Goal: Task Accomplishment & Management: Use online tool/utility

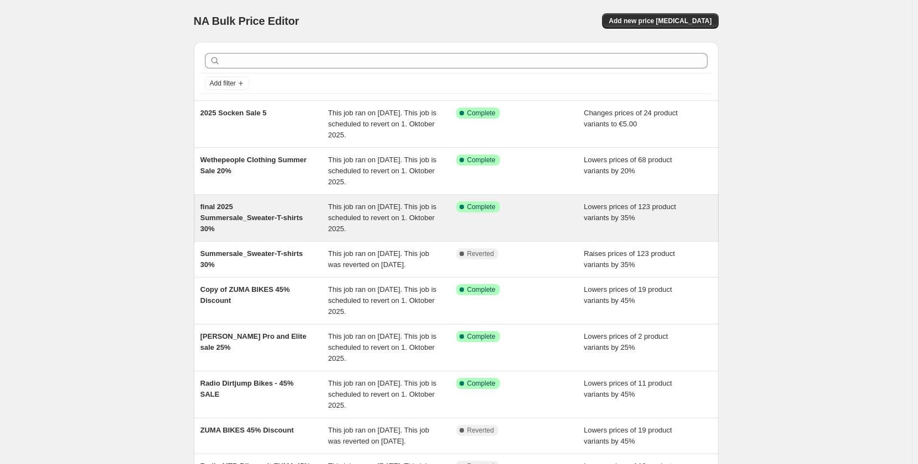
click at [271, 215] on div "final 2025 Summersale_Sweater-T-shirts 30%" at bounding box center [264, 218] width 128 height 33
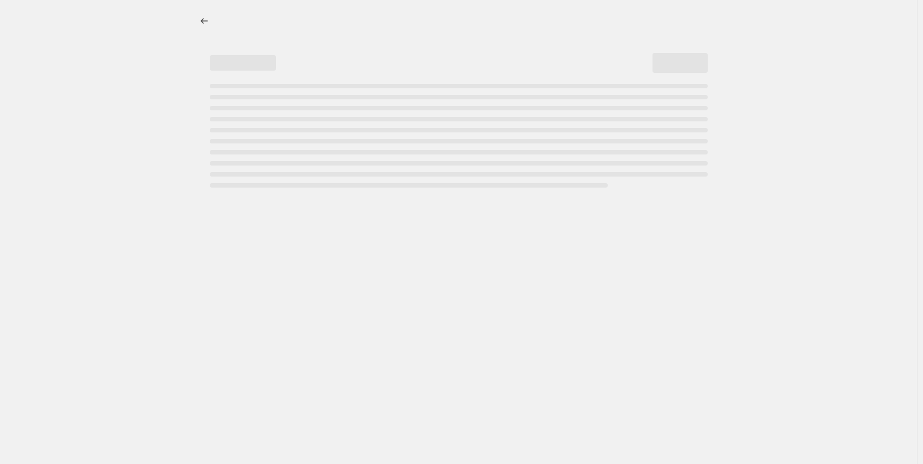
select select "percentage"
select select "no_change"
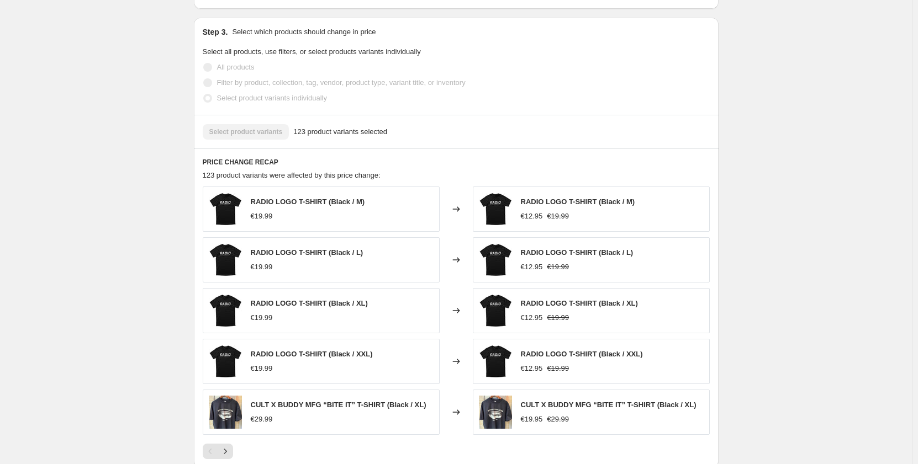
scroll to position [773, 0]
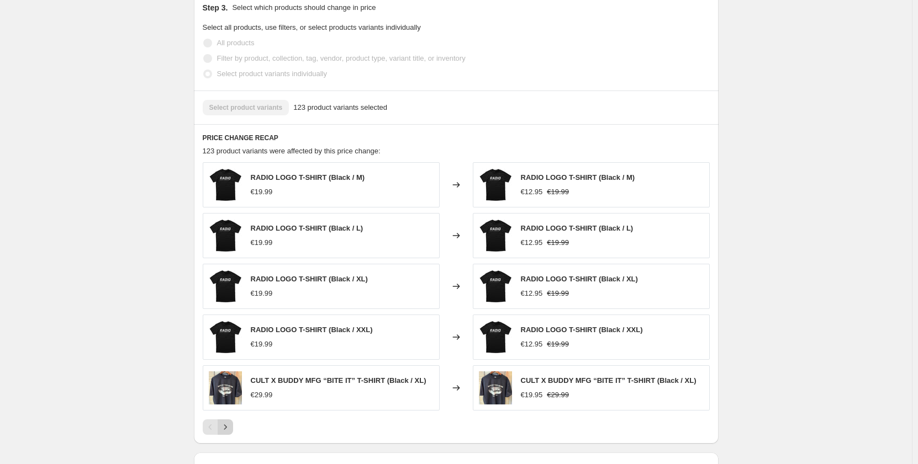
click at [228, 422] on icon "Next" at bounding box center [225, 427] width 11 height 11
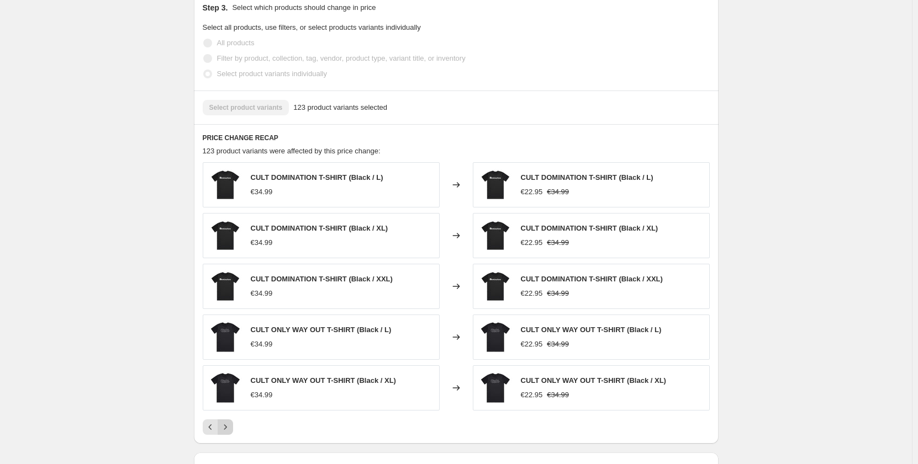
click at [228, 422] on icon "Next" at bounding box center [225, 427] width 11 height 11
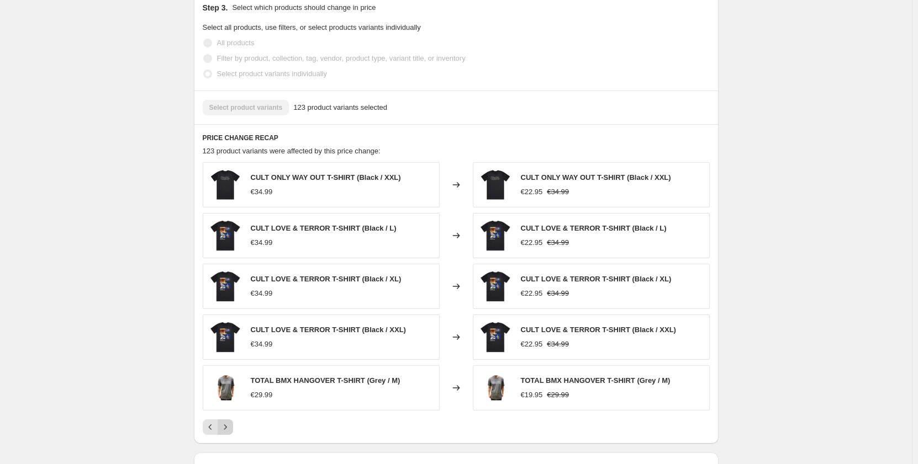
click at [228, 422] on icon "Next" at bounding box center [225, 427] width 11 height 11
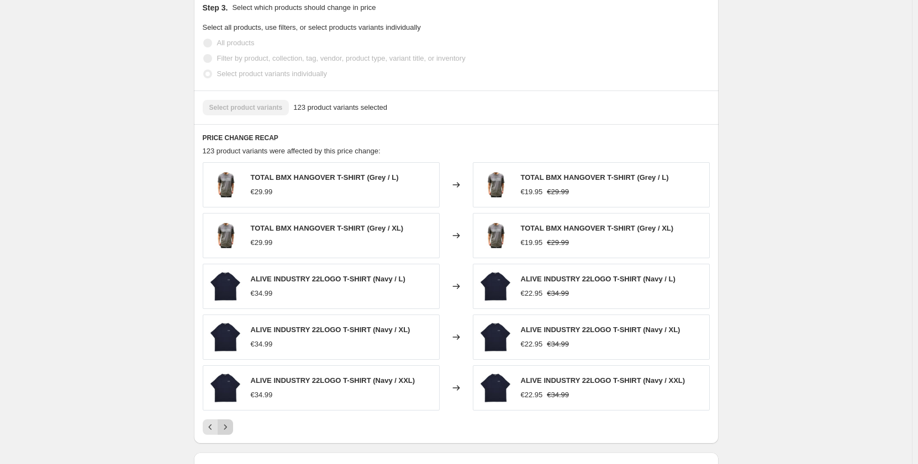
click at [228, 422] on icon "Next" at bounding box center [225, 427] width 11 height 11
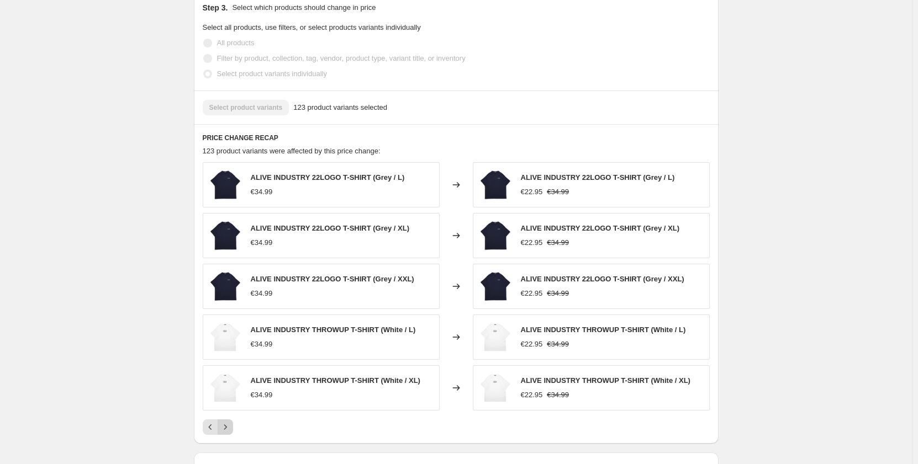
click at [228, 422] on icon "Next" at bounding box center [225, 427] width 11 height 11
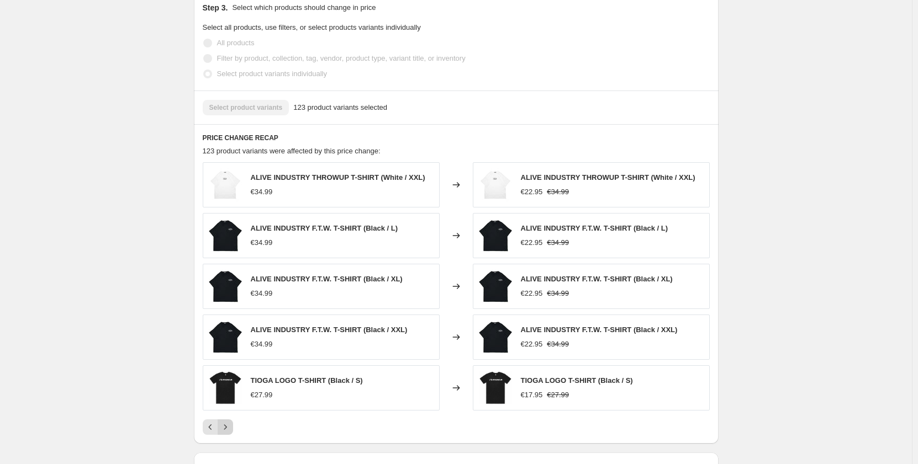
click at [228, 422] on icon "Next" at bounding box center [225, 427] width 11 height 11
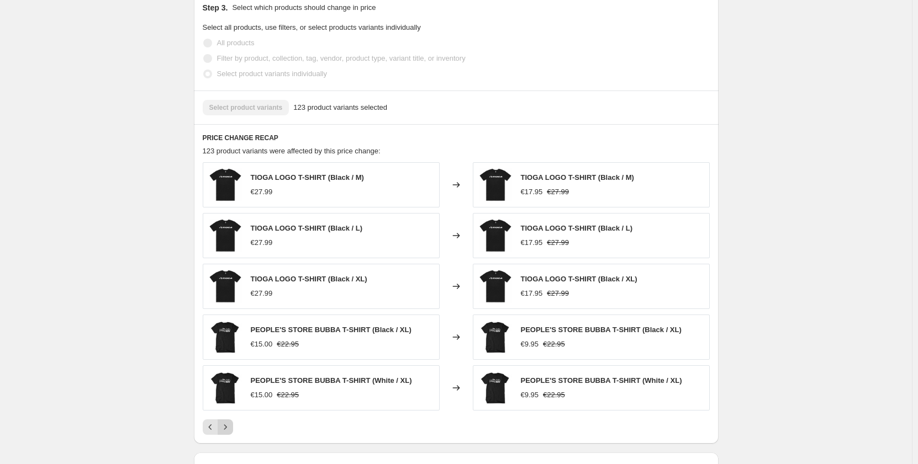
click at [228, 422] on icon "Next" at bounding box center [225, 427] width 11 height 11
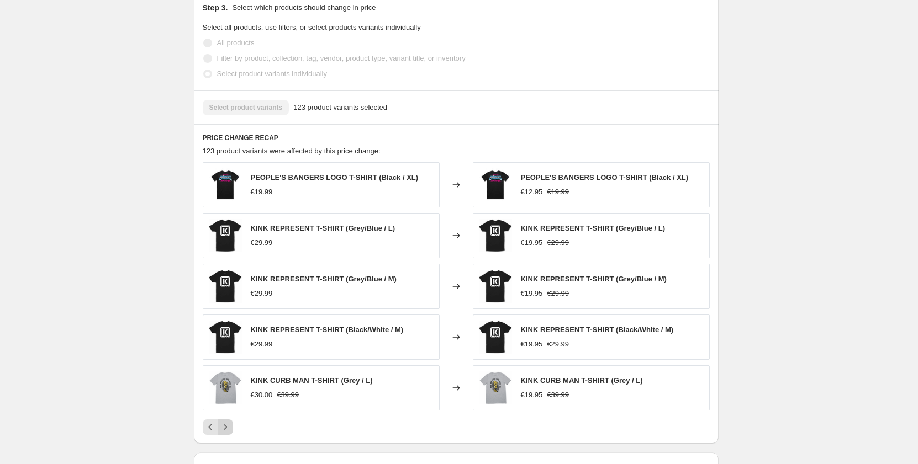
click at [228, 422] on icon "Next" at bounding box center [225, 427] width 11 height 11
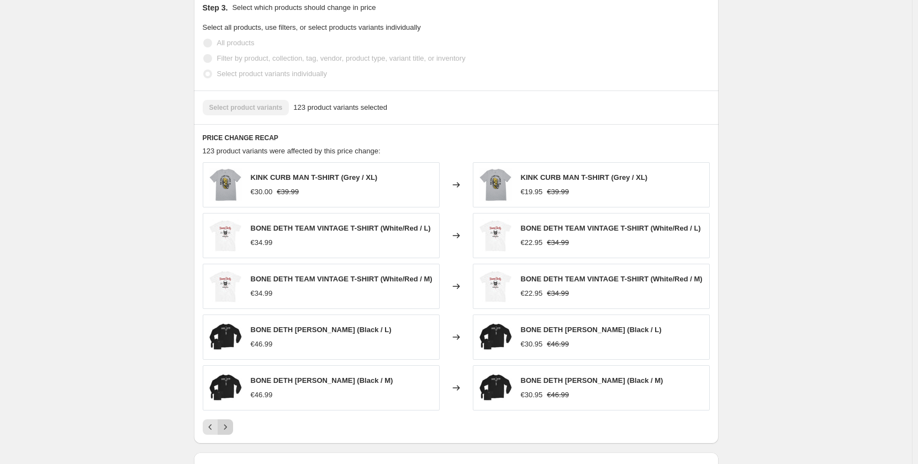
click at [228, 422] on icon "Next" at bounding box center [225, 427] width 11 height 11
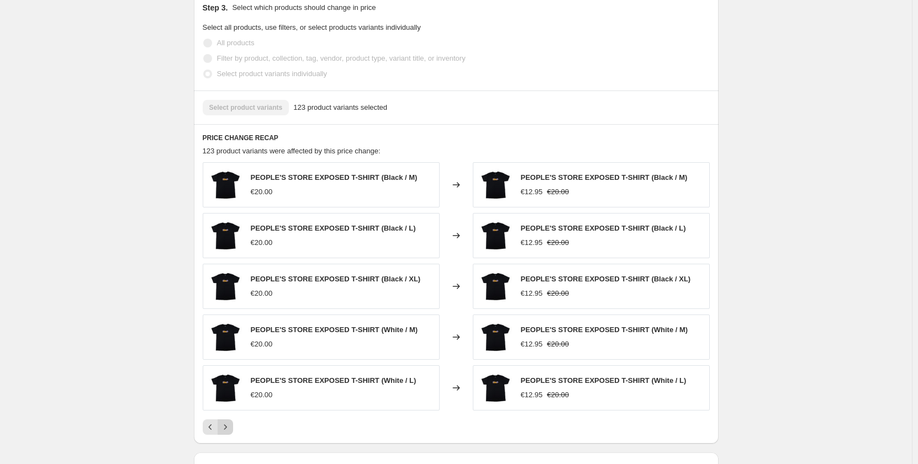
click at [228, 422] on icon "Next" at bounding box center [225, 427] width 11 height 11
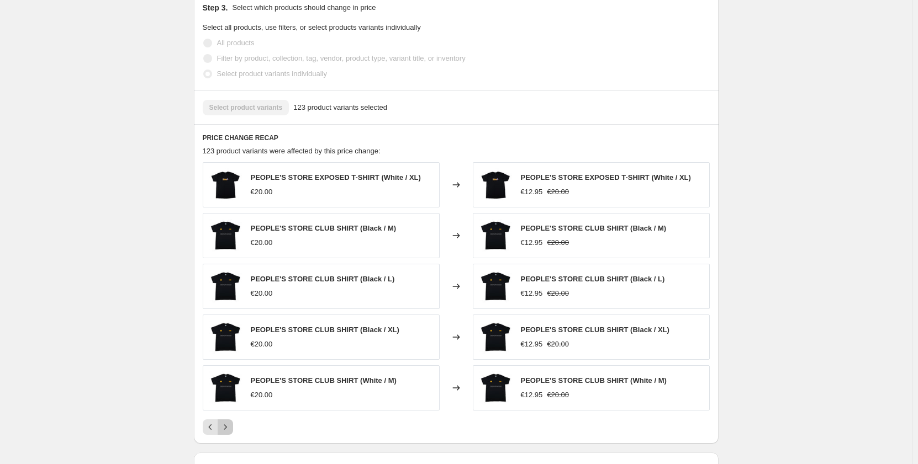
click at [228, 422] on icon "Next" at bounding box center [225, 427] width 11 height 11
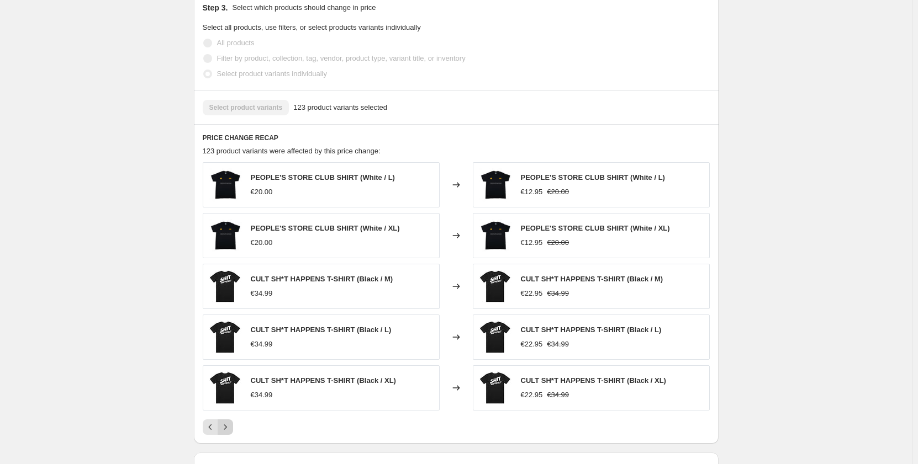
click at [228, 422] on icon "Next" at bounding box center [225, 427] width 11 height 11
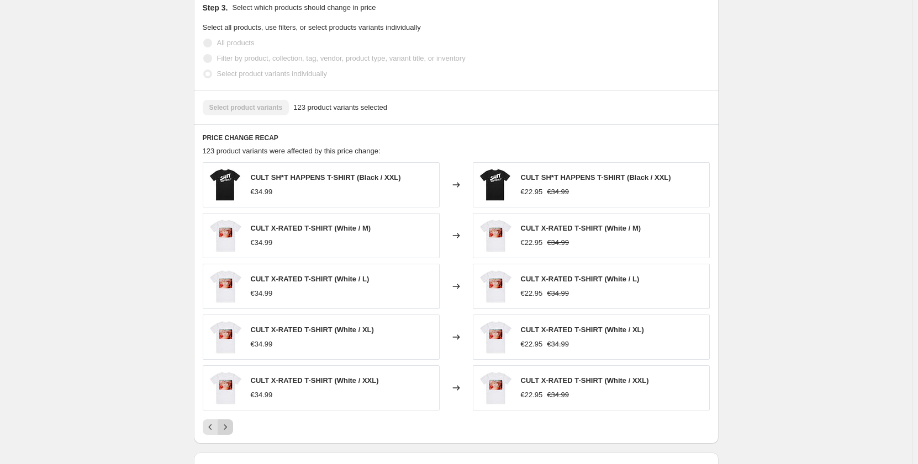
click at [228, 422] on icon "Next" at bounding box center [225, 427] width 11 height 11
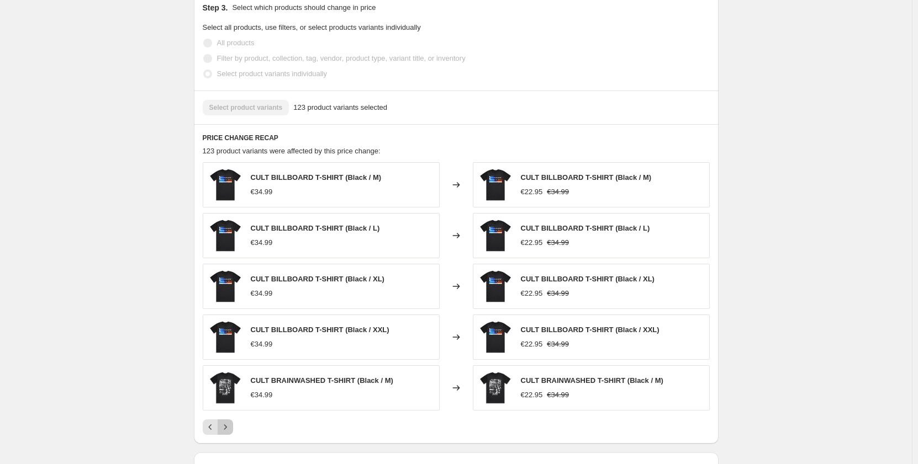
click at [228, 422] on icon "Next" at bounding box center [225, 427] width 11 height 11
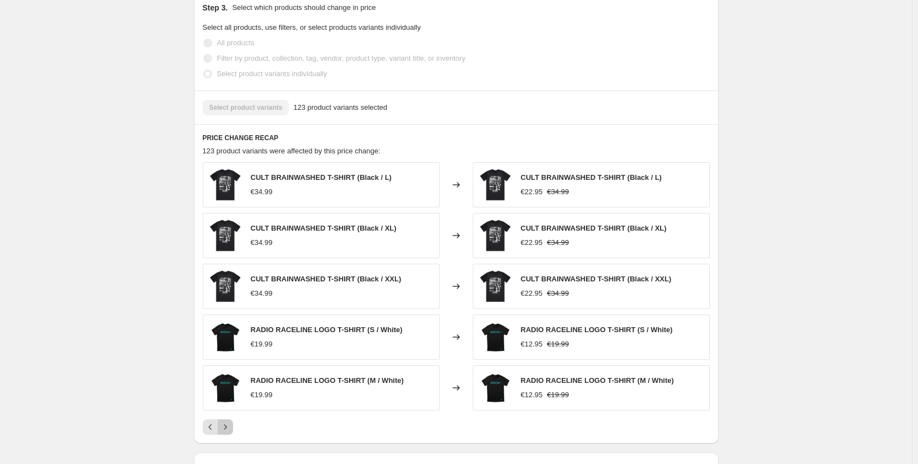
click at [228, 422] on icon "Next" at bounding box center [225, 427] width 11 height 11
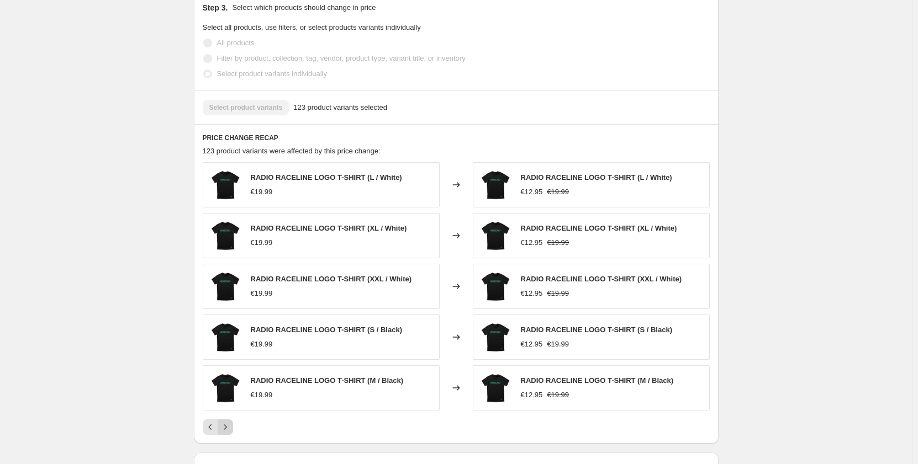
click at [228, 422] on icon "Next" at bounding box center [225, 427] width 11 height 11
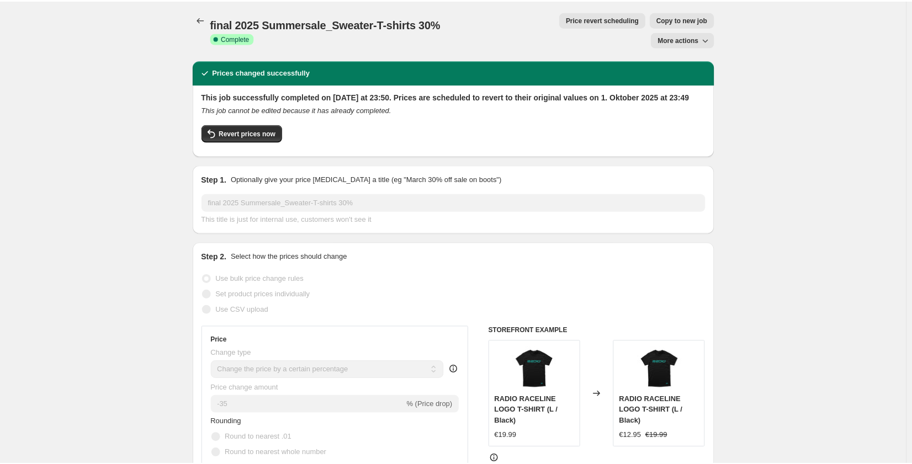
scroll to position [0, 0]
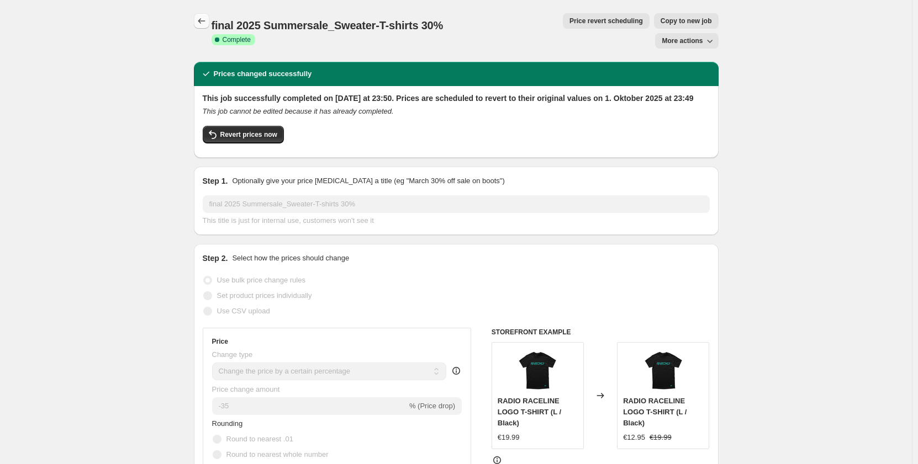
click at [207, 25] on icon "Price change jobs" at bounding box center [201, 20] width 11 height 11
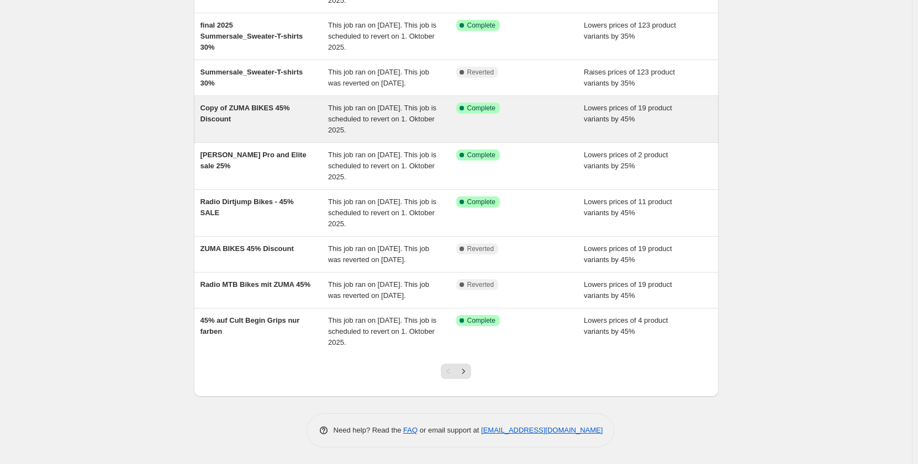
scroll to position [215, 0]
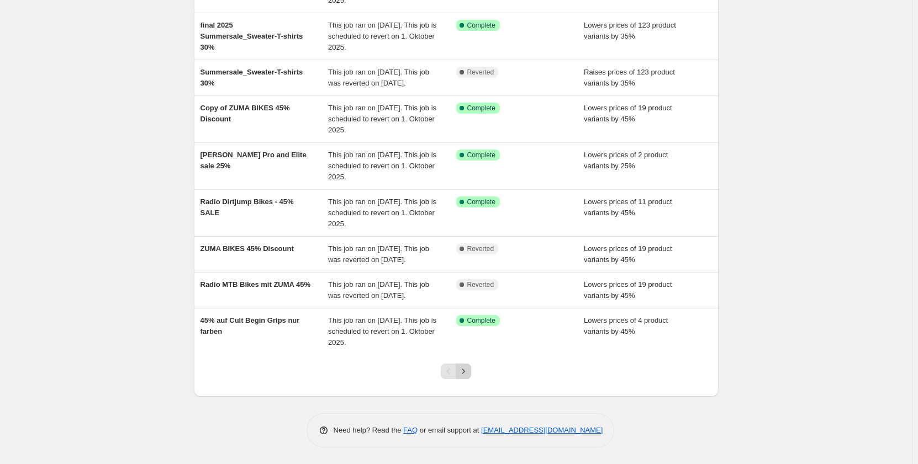
click at [469, 369] on icon "Next" at bounding box center [463, 371] width 11 height 11
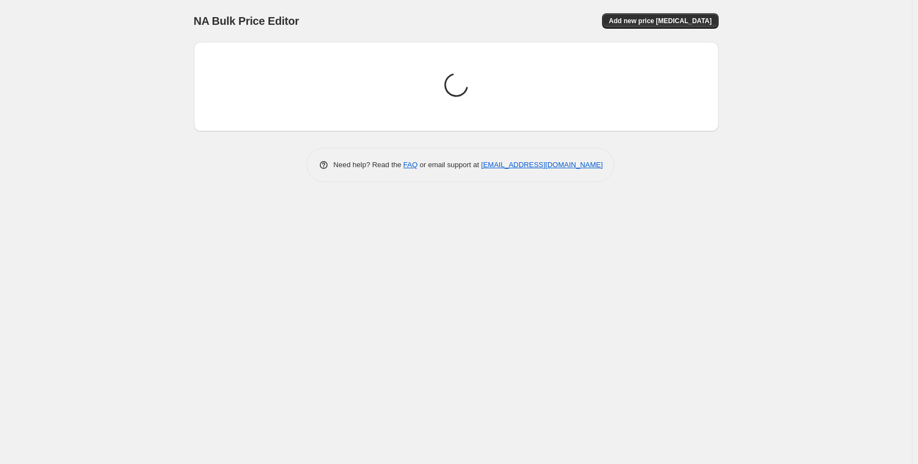
scroll to position [0, 0]
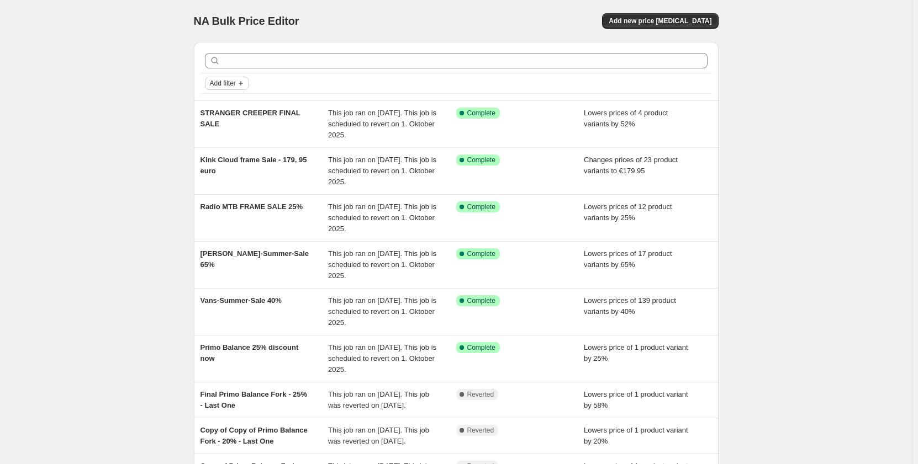
click at [242, 87] on icon "Add filter" at bounding box center [240, 83] width 9 height 9
click at [229, 101] on span "Job status" at bounding box center [230, 105] width 33 height 8
click at [236, 153] on span "Complete" at bounding box center [244, 153] width 31 height 8
click at [224, 153] on input "Complete" at bounding box center [219, 153] width 9 height 9
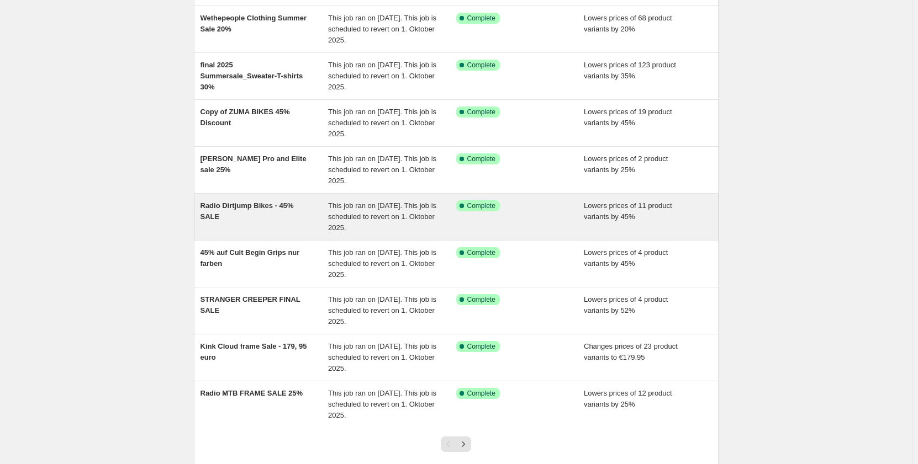
scroll to position [166, 0]
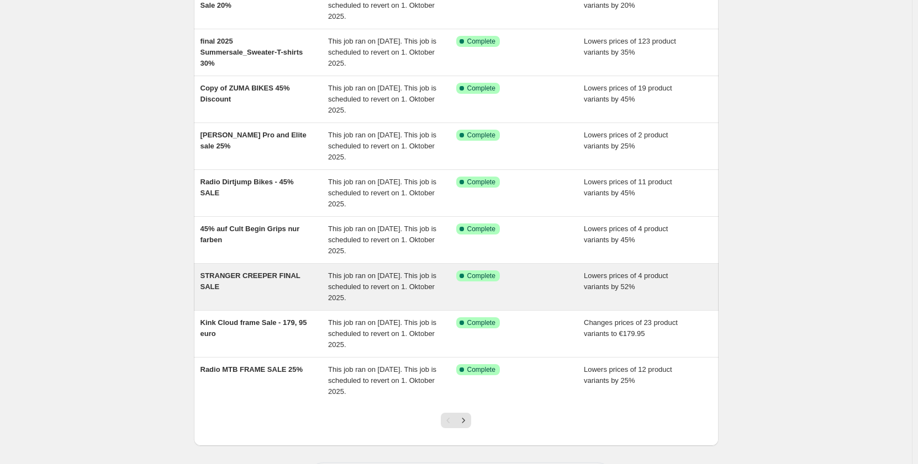
click at [316, 294] on div "STRANGER CREEPER FINAL SALE" at bounding box center [264, 287] width 128 height 33
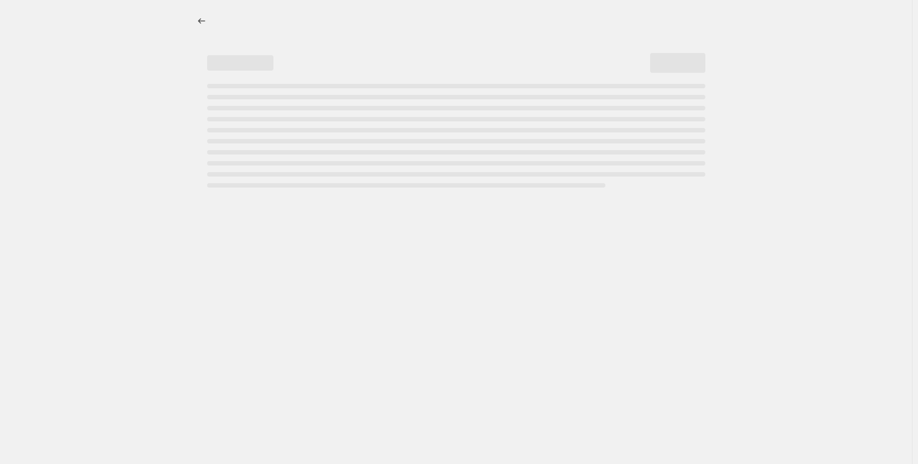
select select "percentage"
select select "no_change"
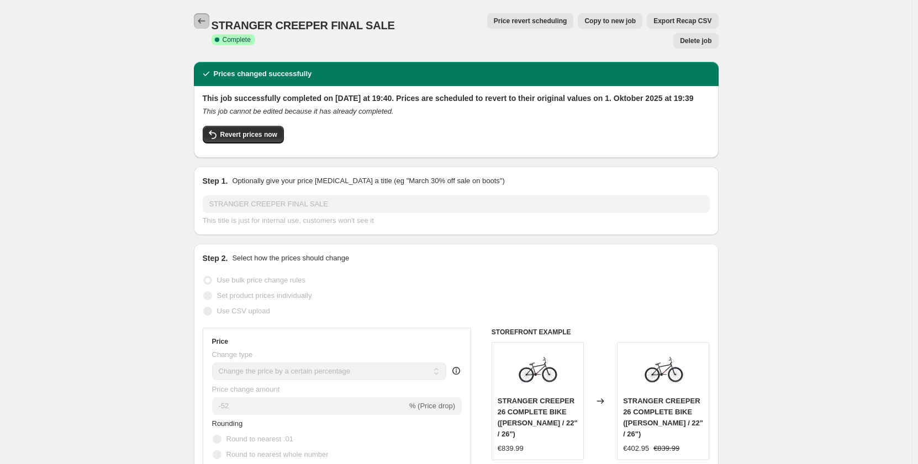
click at [199, 20] on icon "Price change jobs" at bounding box center [201, 20] width 11 height 11
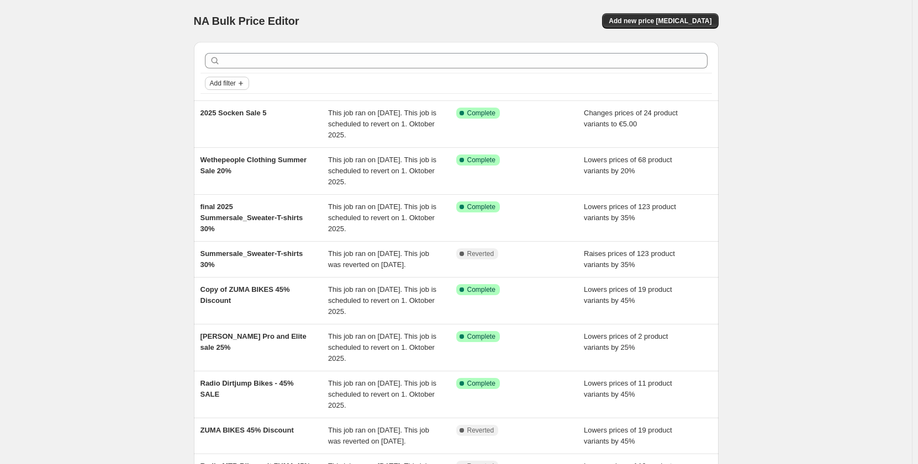
click at [220, 81] on span "Add filter" at bounding box center [223, 83] width 26 height 9
click at [235, 100] on span "Job status" at bounding box center [230, 105] width 33 height 11
click at [225, 149] on label "Complete" at bounding box center [236, 153] width 45 height 15
click at [224, 149] on input "Complete" at bounding box center [219, 153] width 9 height 9
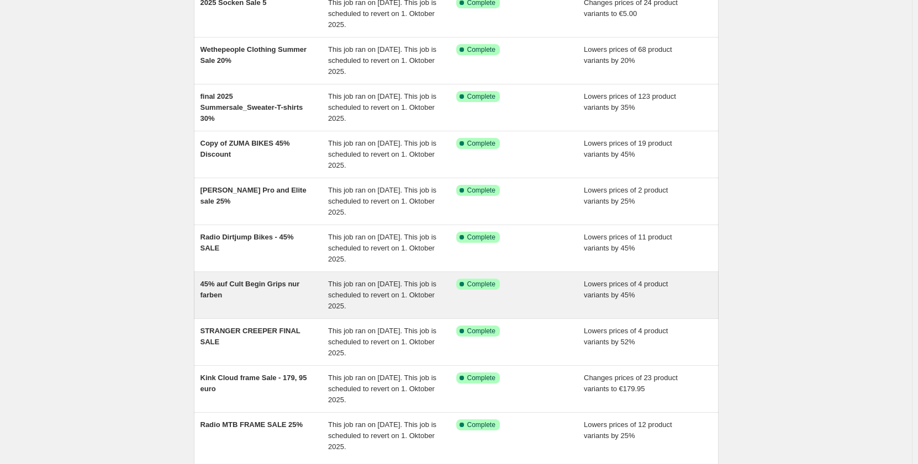
scroll to position [166, 0]
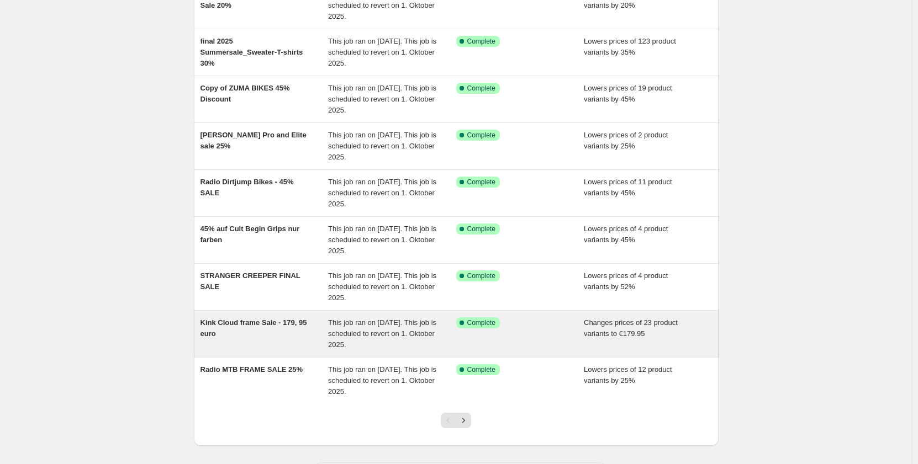
click at [314, 344] on div "Kink Cloud frame Sale - 179, 95 euro" at bounding box center [264, 333] width 128 height 33
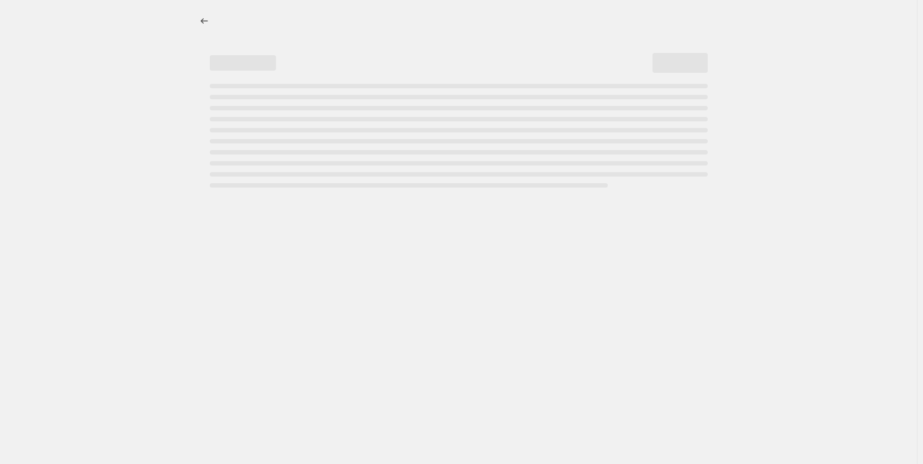
select select "no_change"
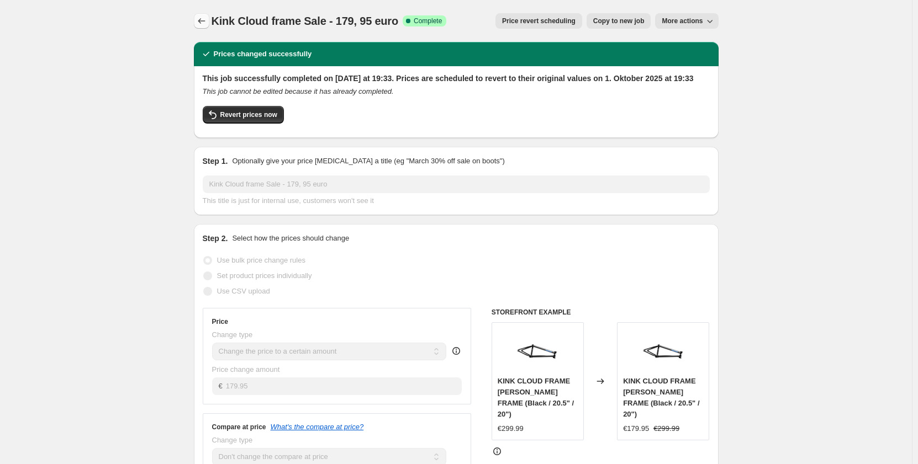
click at [203, 24] on icon "Price change jobs" at bounding box center [201, 20] width 11 height 11
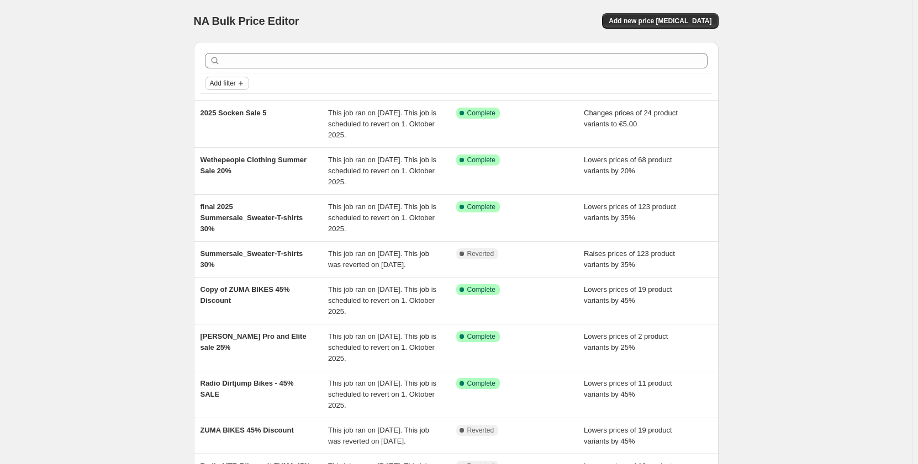
click at [220, 79] on button "Add filter" at bounding box center [227, 83] width 44 height 13
click at [232, 111] on button "Job status" at bounding box center [230, 105] width 39 height 18
click at [236, 151] on span "Complete" at bounding box center [244, 153] width 31 height 8
click at [224, 151] on input "Complete" at bounding box center [219, 153] width 9 height 9
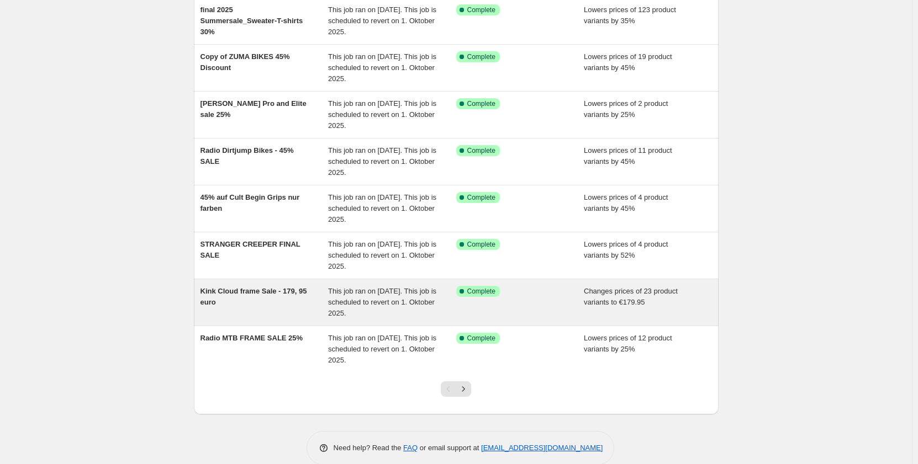
scroll to position [215, 0]
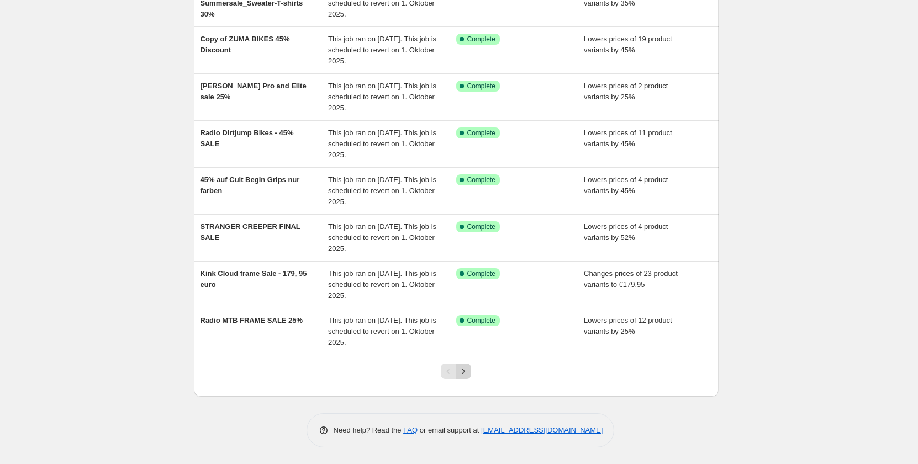
click at [469, 375] on icon "Next" at bounding box center [463, 371] width 11 height 11
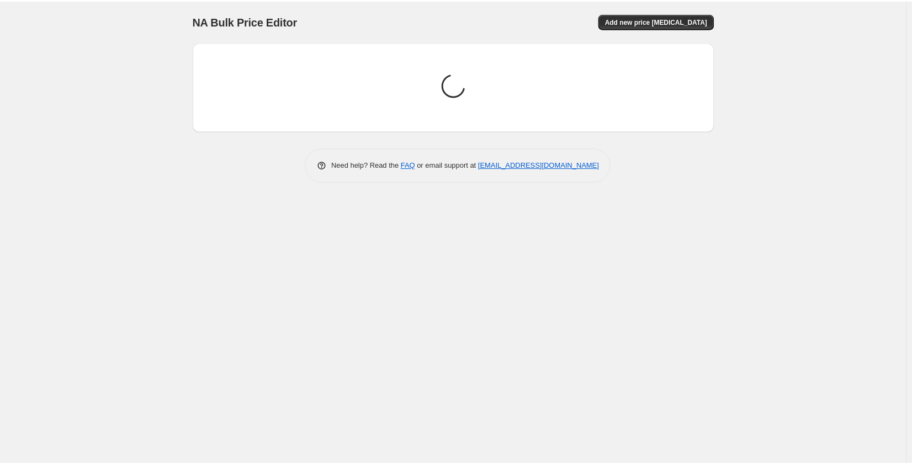
scroll to position [0, 0]
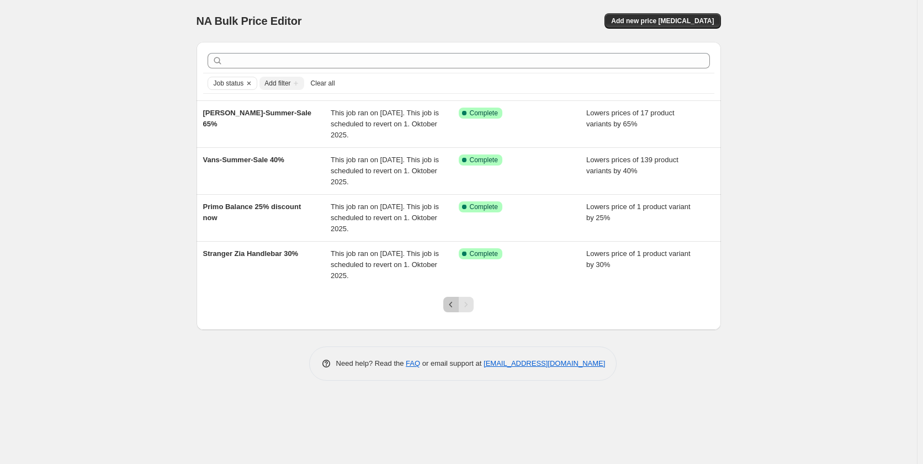
click at [452, 302] on icon "Previous" at bounding box center [451, 304] width 11 height 11
